Goal: Task Accomplishment & Management: Manage account settings

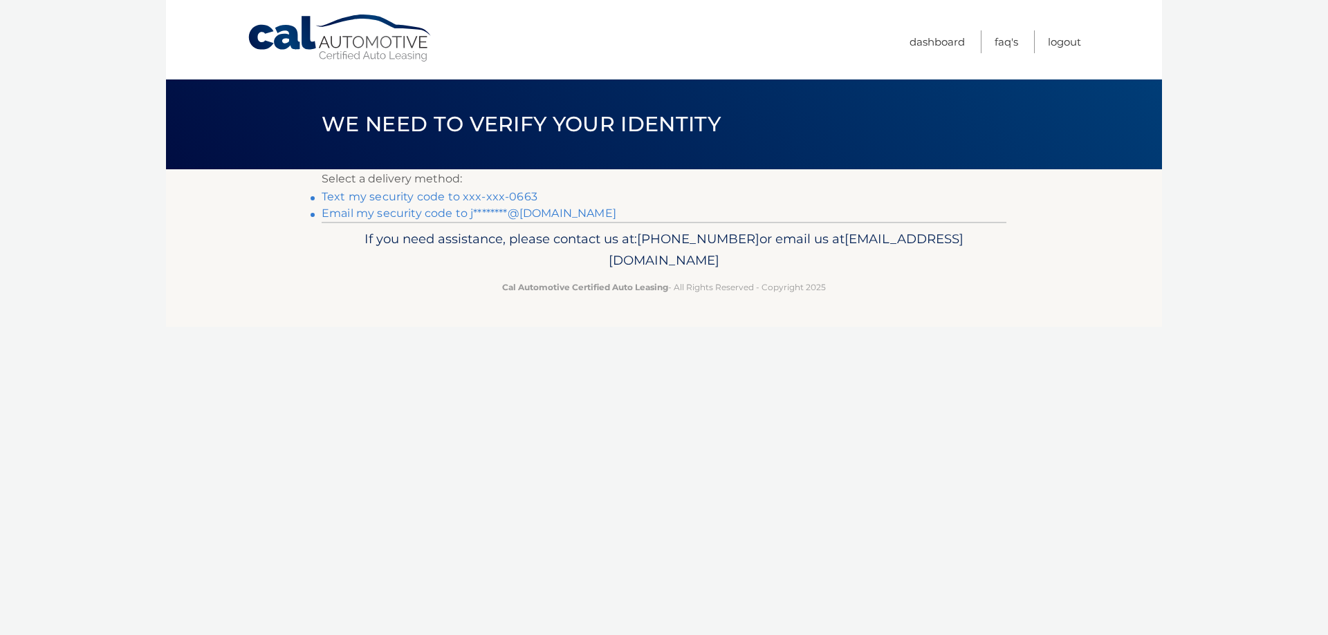
click at [507, 188] on p "Select a delivery method:" at bounding box center [664, 178] width 685 height 19
click at [504, 193] on link "Text my security code to xxx-xxx-0663" at bounding box center [430, 196] width 216 height 13
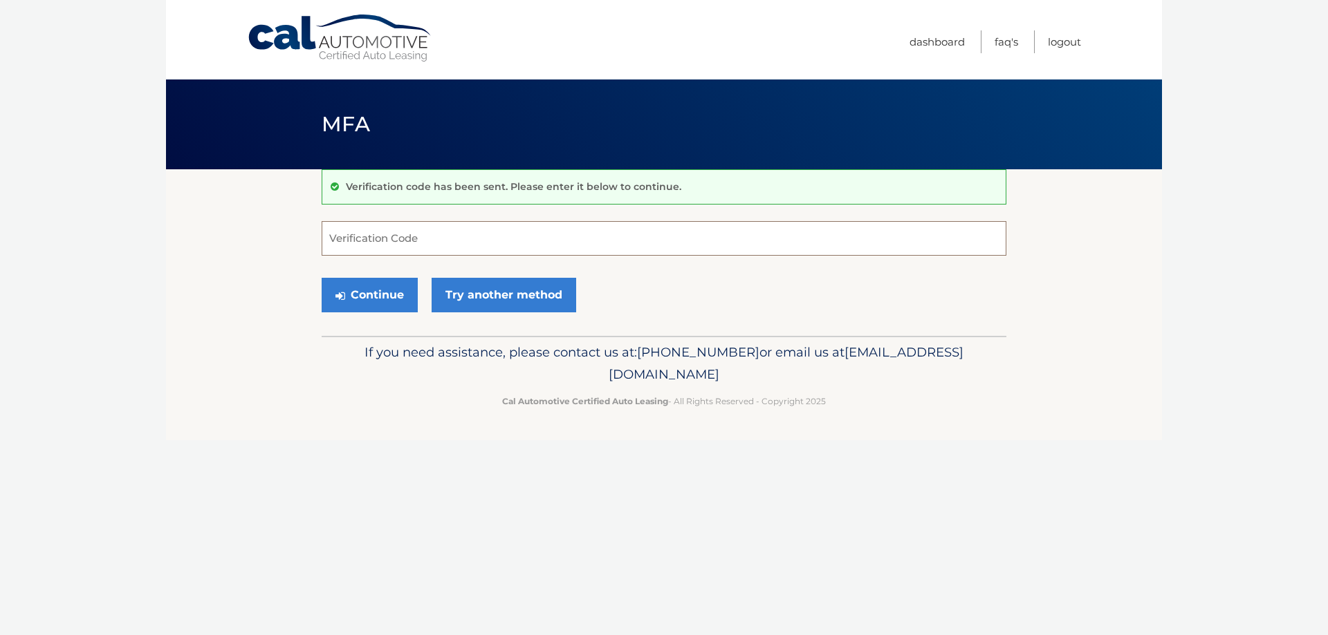
click at [653, 241] on input "Verification Code" at bounding box center [664, 238] width 685 height 35
type input "720906"
click at [371, 293] on button "Continue" at bounding box center [370, 295] width 96 height 35
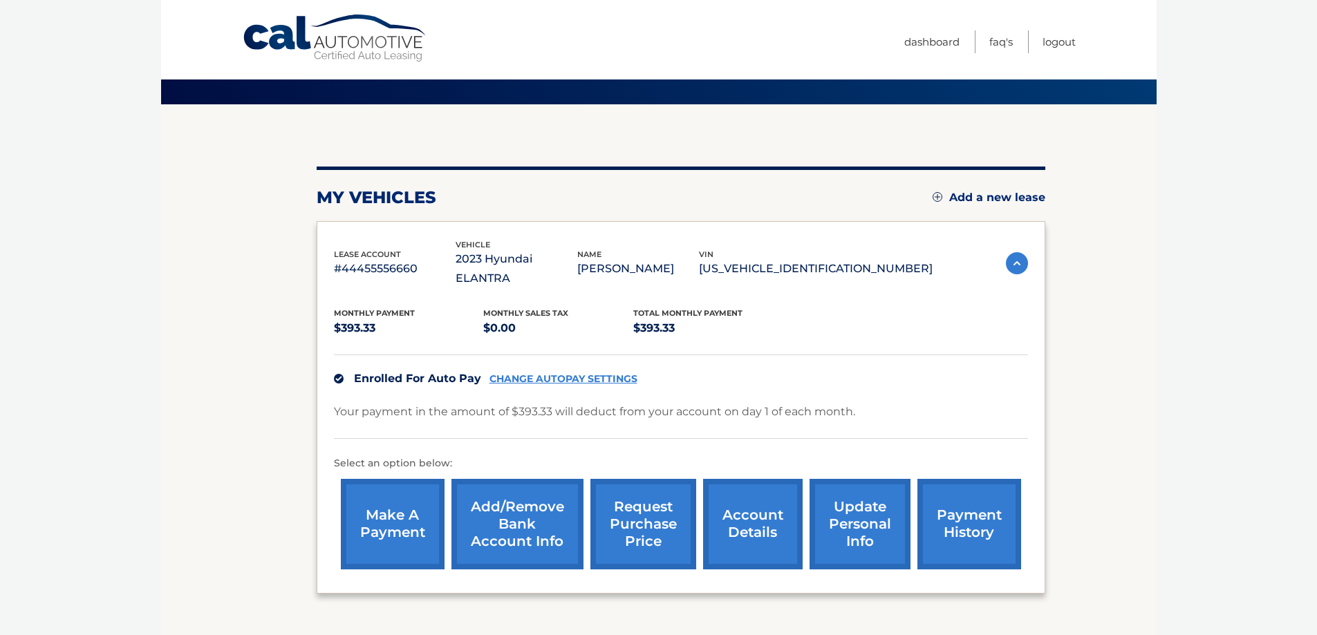
scroll to position [138, 0]
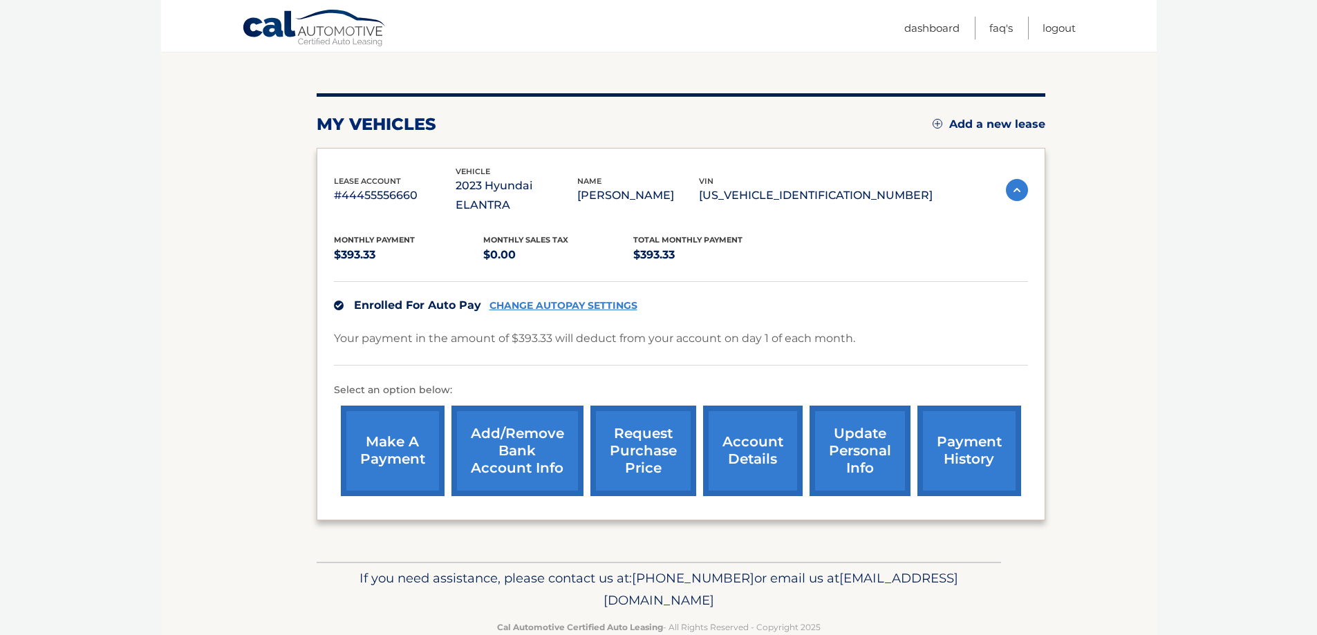
click at [779, 446] on link "account details" at bounding box center [753, 451] width 100 height 91
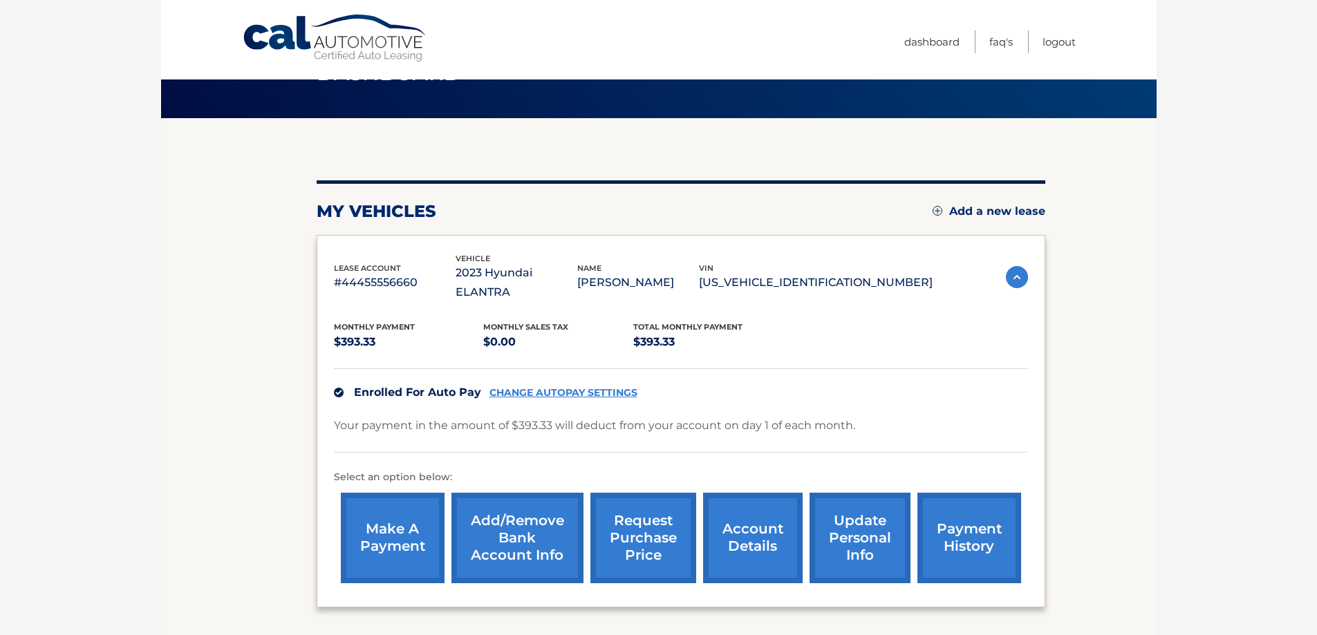
scroll to position [0, 0]
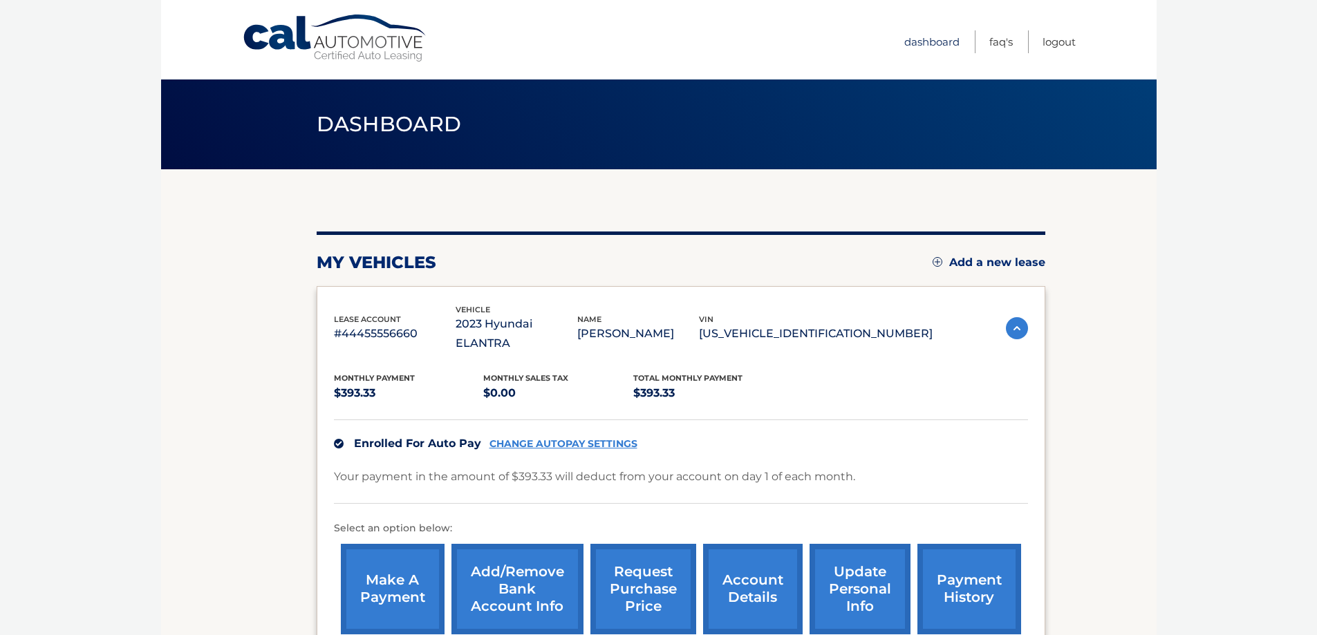
click at [936, 44] on link "Dashboard" at bounding box center [931, 41] width 55 height 23
click at [764, 564] on link "account details" at bounding box center [753, 589] width 100 height 91
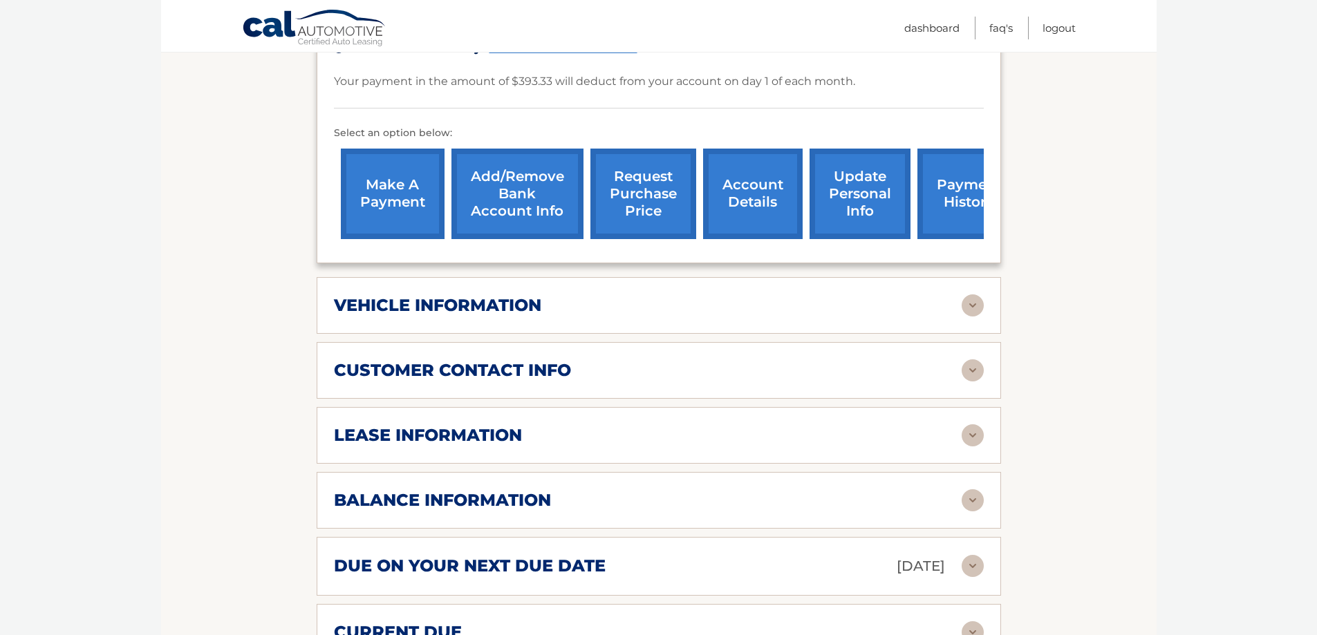
scroll to position [553, 0]
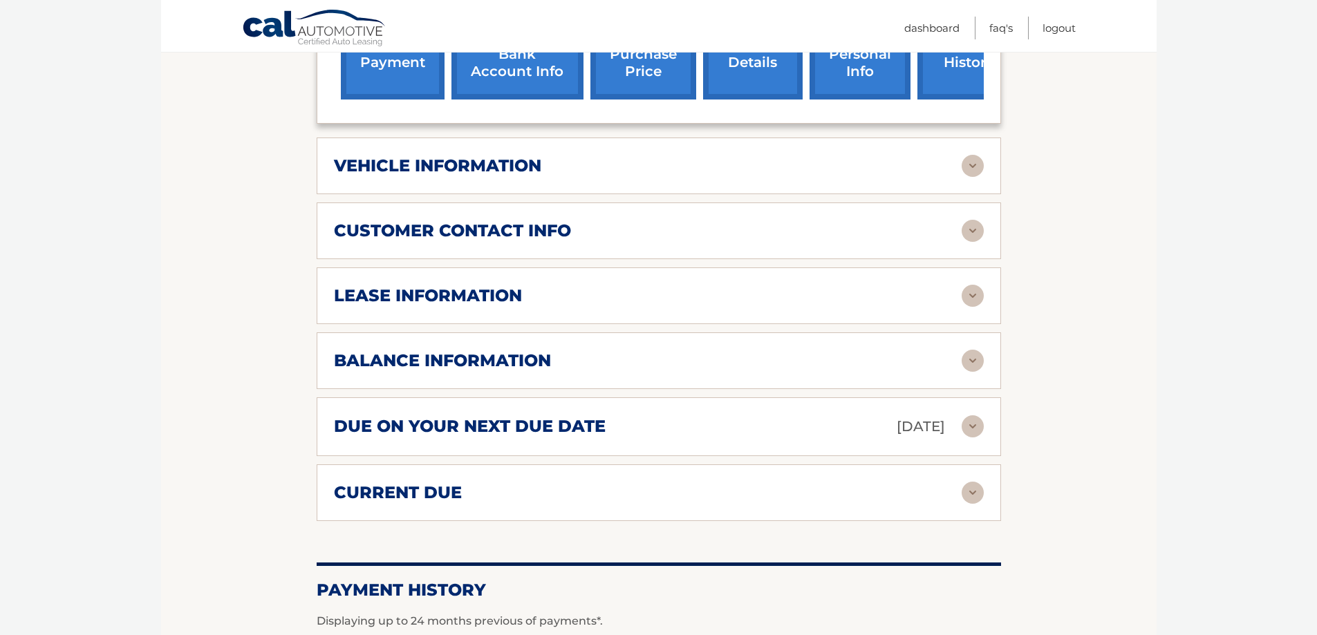
click at [976, 285] on img at bounding box center [973, 296] width 22 height 22
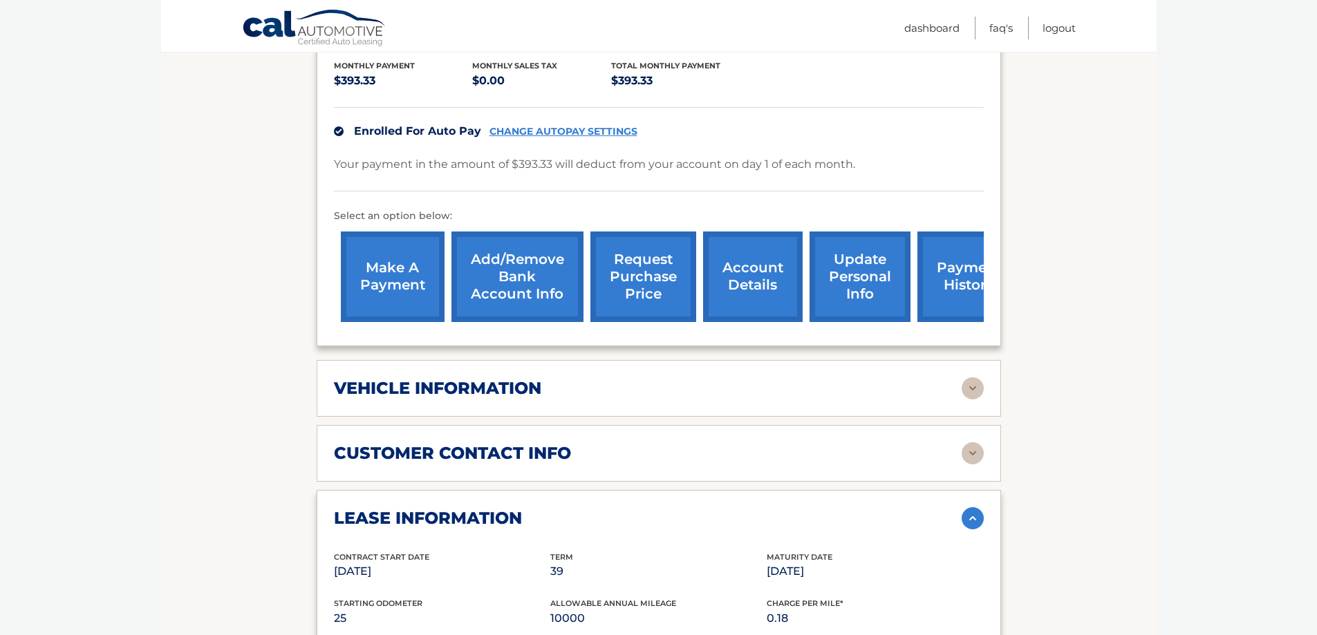
scroll to position [138, 0]
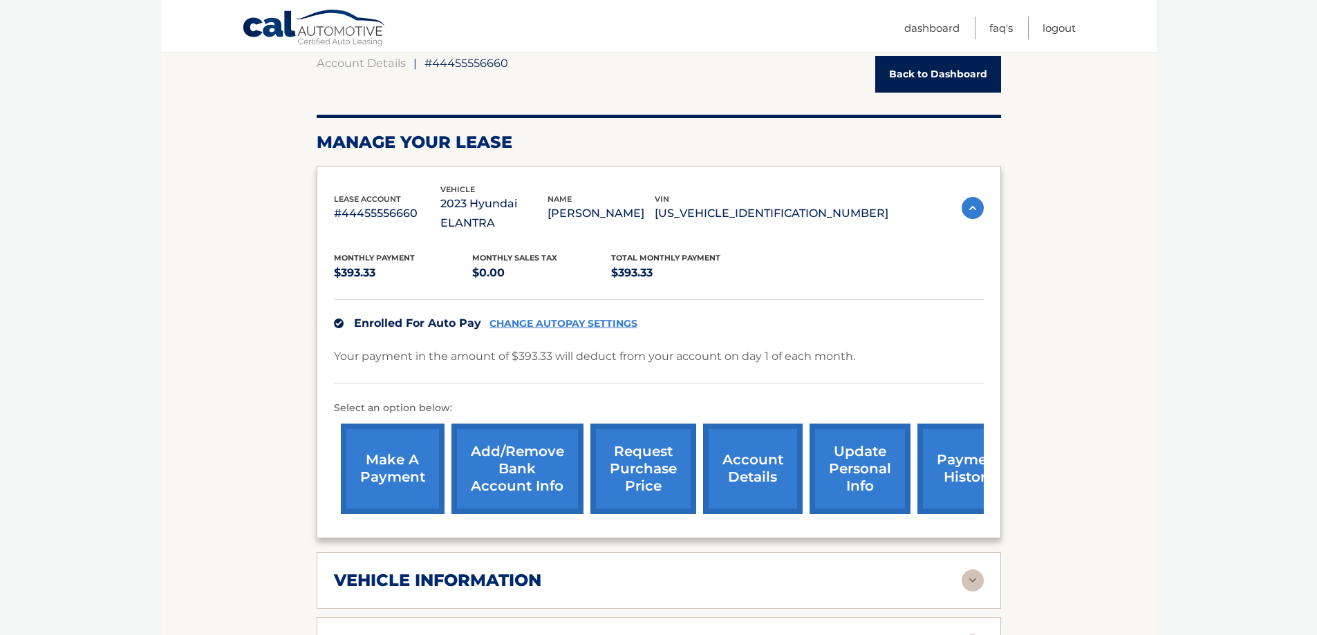
click at [647, 431] on link "request purchase price" at bounding box center [644, 469] width 106 height 91
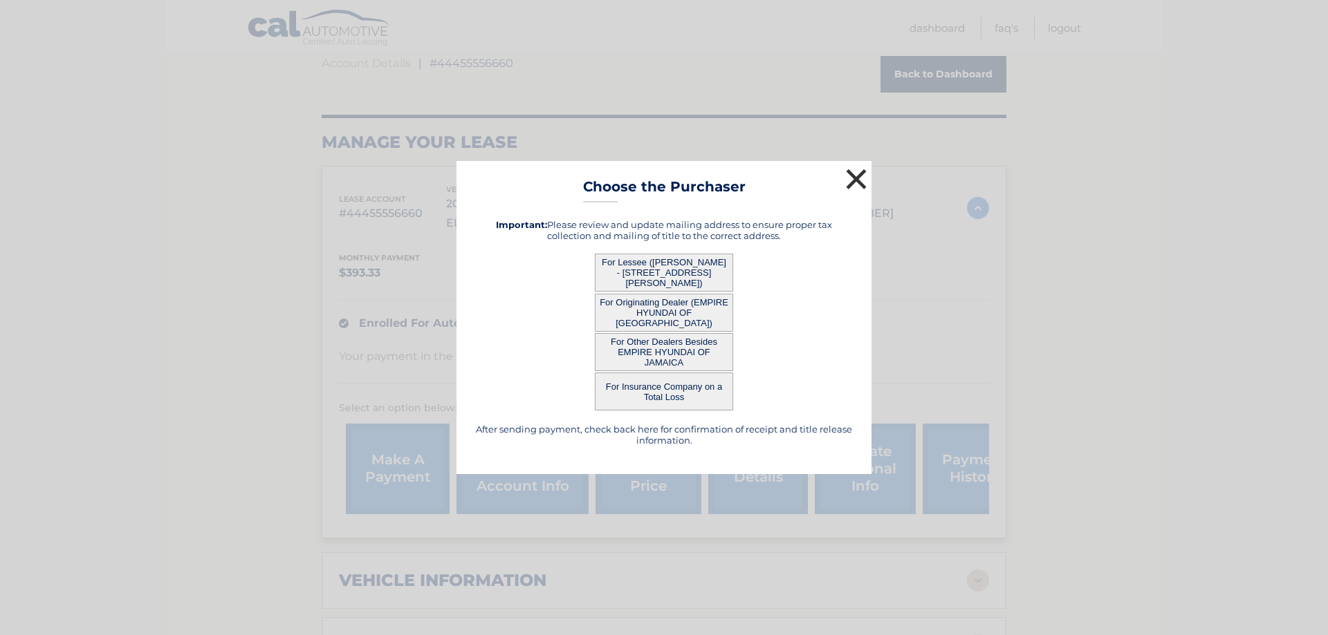
click at [848, 180] on button "×" at bounding box center [856, 179] width 28 height 28
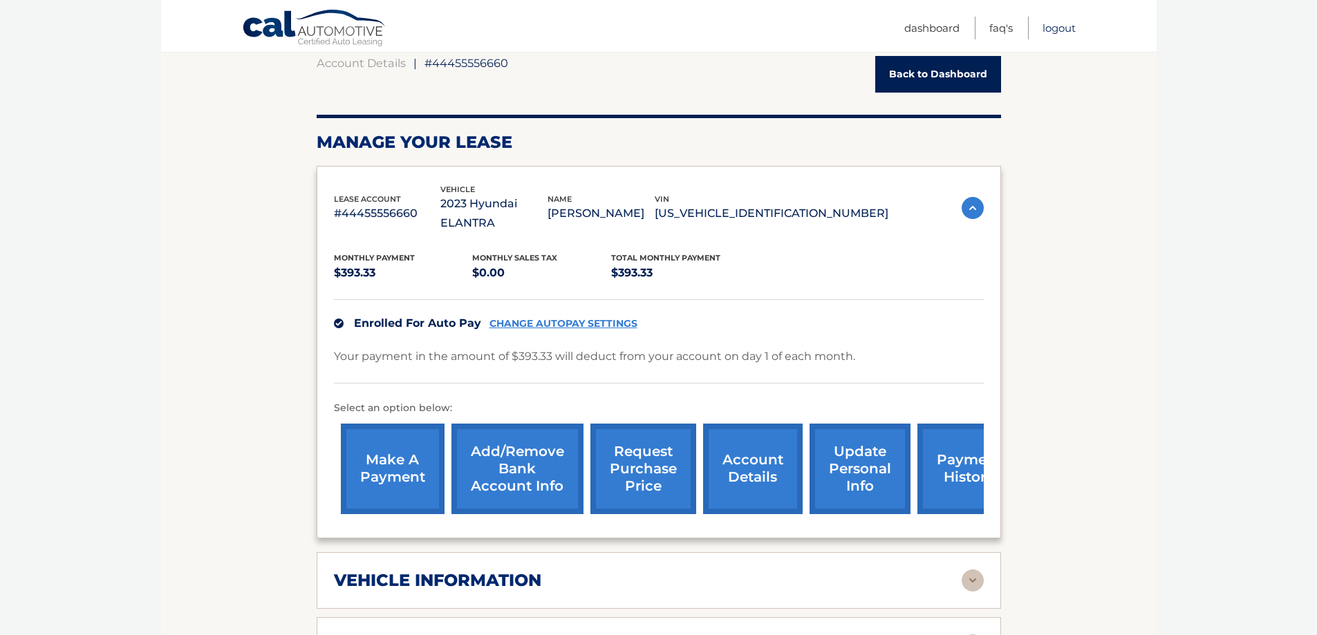
click at [1059, 30] on link "Logout" at bounding box center [1059, 28] width 33 height 23
